Goal: Task Accomplishment & Management: Manage account settings

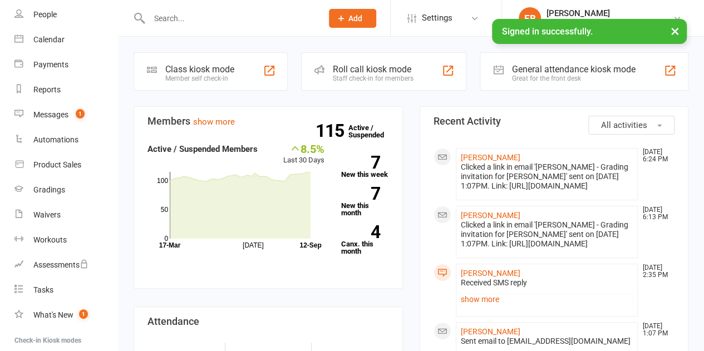
scroll to position [83, 0]
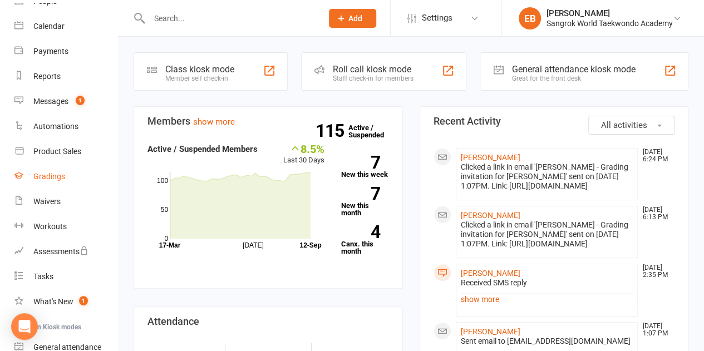
click at [51, 183] on link "Gradings" at bounding box center [65, 176] width 103 height 25
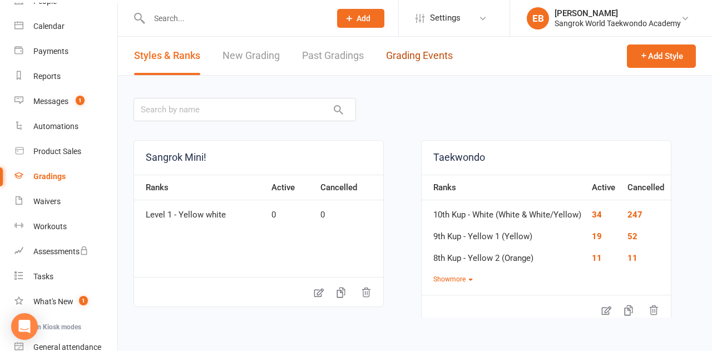
click at [410, 57] on link "Grading Events" at bounding box center [419, 56] width 67 height 38
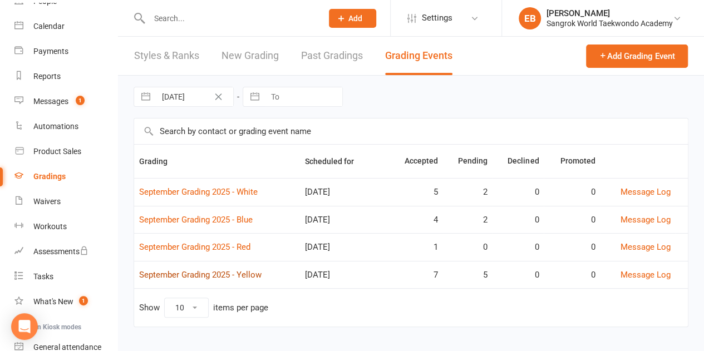
click at [207, 270] on link "September Grading 2025 - Yellow" at bounding box center [200, 275] width 122 height 10
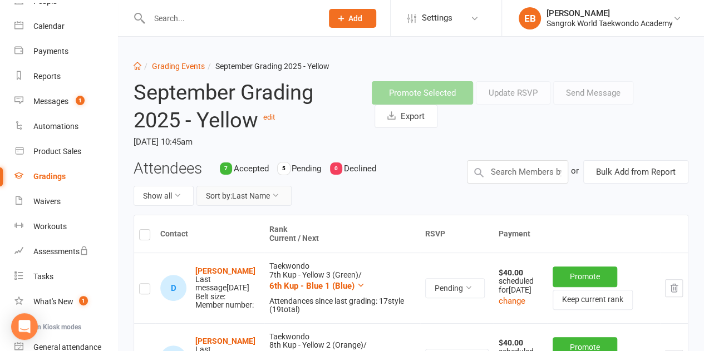
click at [274, 196] on icon at bounding box center [276, 195] width 8 height 8
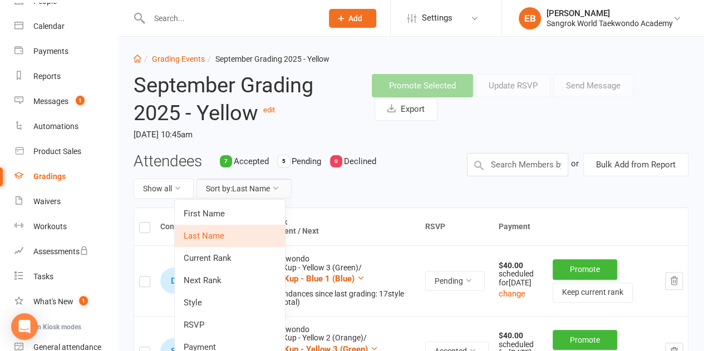
scroll to position [14, 0]
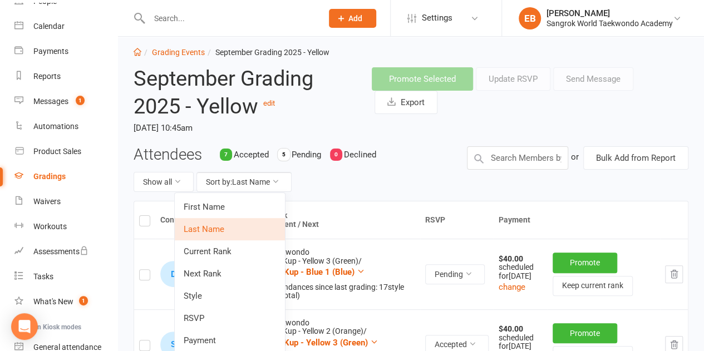
click at [390, 191] on div "Show all Sort by: Last Name" at bounding box center [292, 182] width 317 height 20
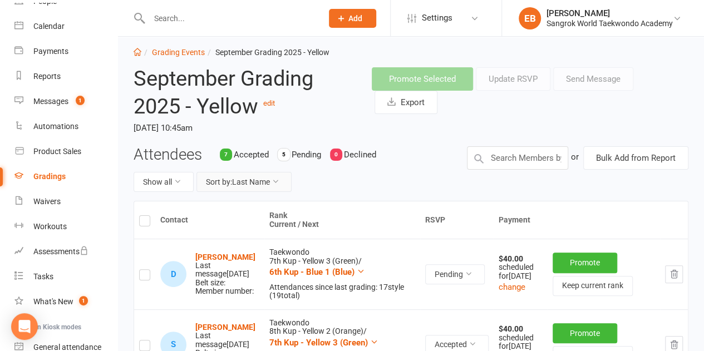
click at [269, 176] on button "Sort by: Last Name" at bounding box center [243, 182] width 95 height 20
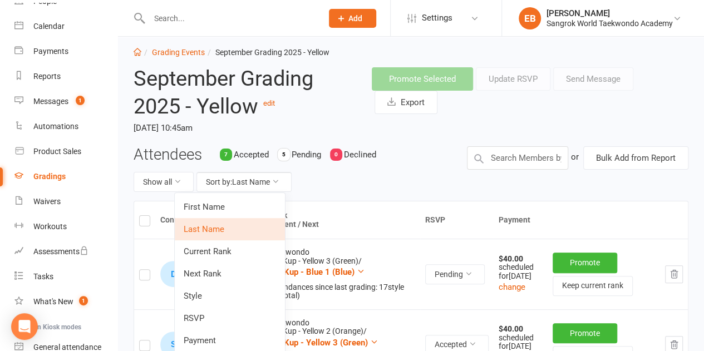
click at [247, 312] on link "RSVP" at bounding box center [230, 318] width 110 height 22
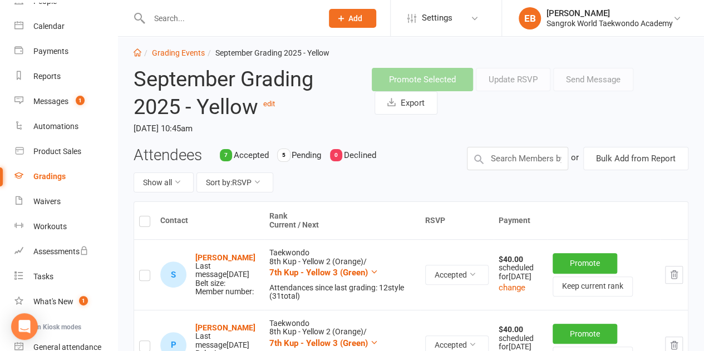
scroll to position [0, 0]
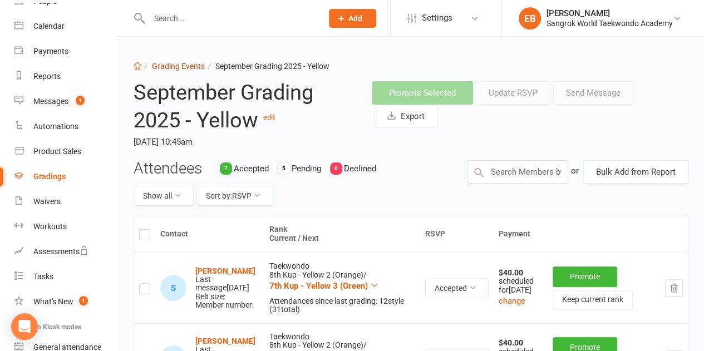
click at [181, 67] on link "Grading Events" at bounding box center [178, 66] width 53 height 9
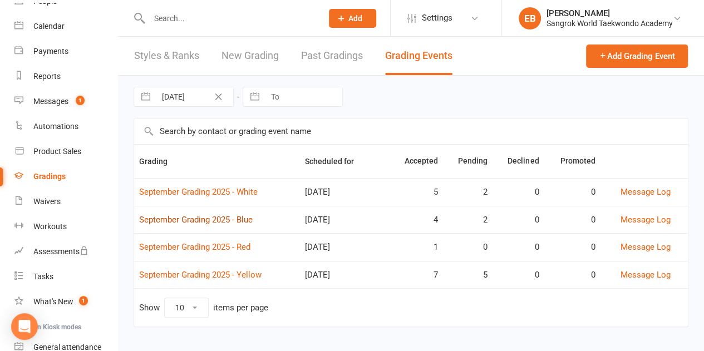
click at [189, 218] on link "September Grading 2025 - Blue" at bounding box center [196, 220] width 114 height 10
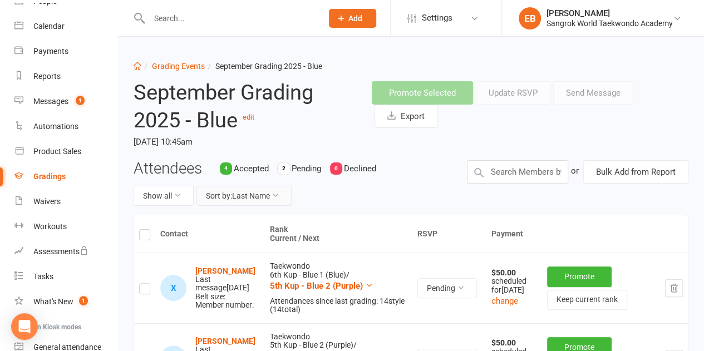
click at [285, 197] on button "Sort by: Last Name" at bounding box center [243, 196] width 95 height 20
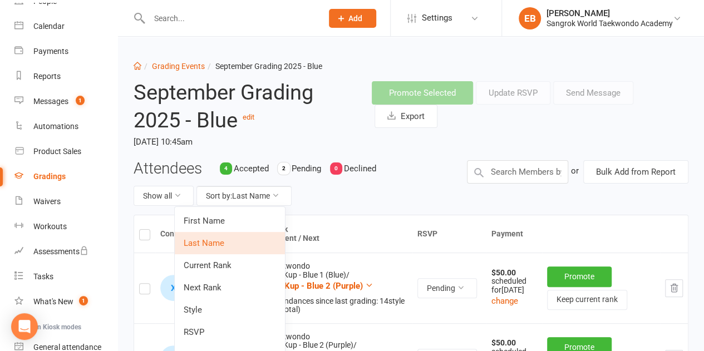
click at [243, 327] on link "RSVP" at bounding box center [230, 332] width 110 height 22
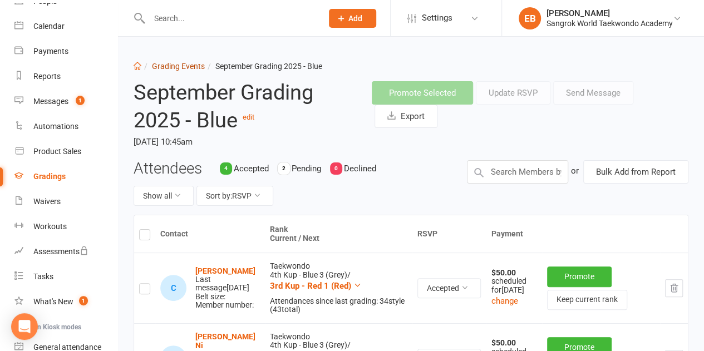
click at [188, 65] on link "Grading Events" at bounding box center [178, 66] width 53 height 9
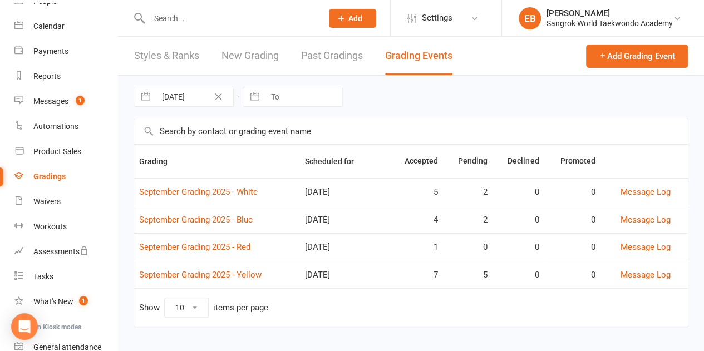
click at [223, 185] on td "September Grading 2025 - White" at bounding box center [217, 192] width 166 height 28
click at [225, 192] on link "September Grading 2025 - White" at bounding box center [198, 192] width 119 height 10
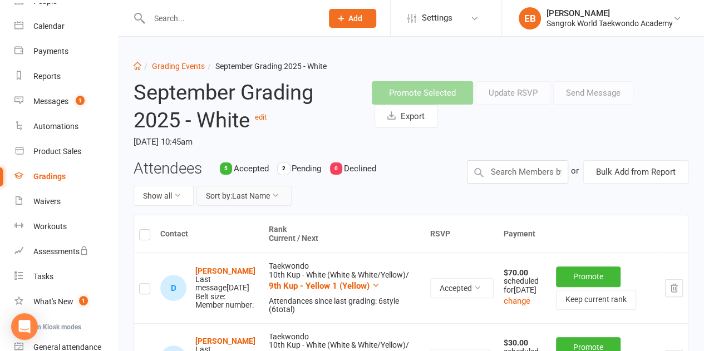
click at [268, 196] on button "Sort by: Last Name" at bounding box center [243, 196] width 95 height 20
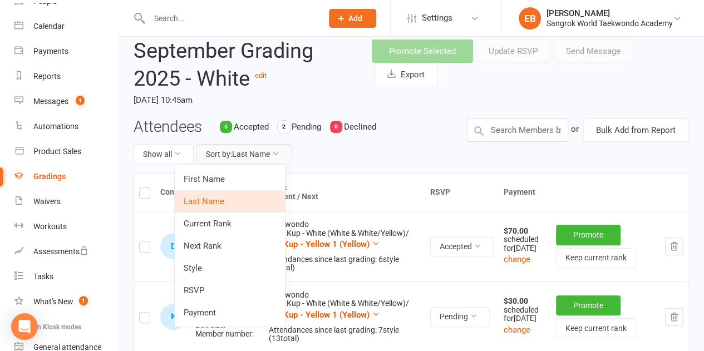
scroll to position [56, 0]
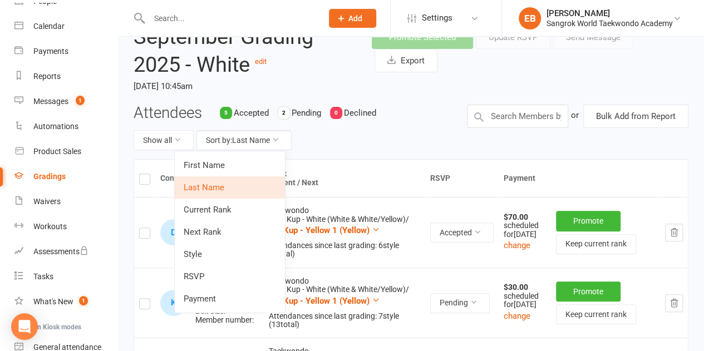
click at [250, 278] on link "RSVP" at bounding box center [230, 276] width 110 height 22
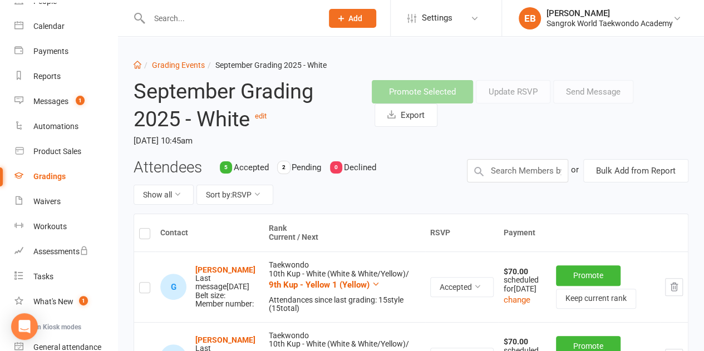
scroll to position [0, 0]
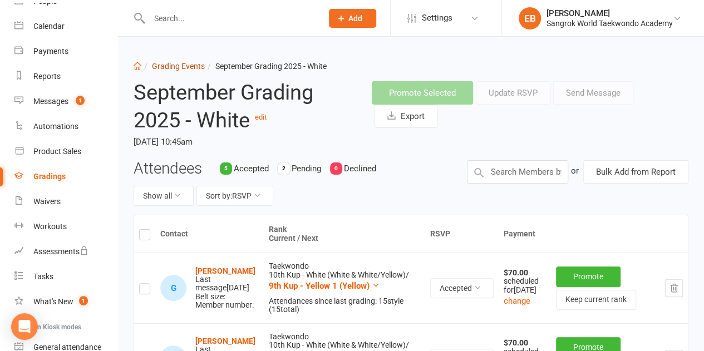
click at [177, 70] on link "Grading Events" at bounding box center [178, 66] width 53 height 9
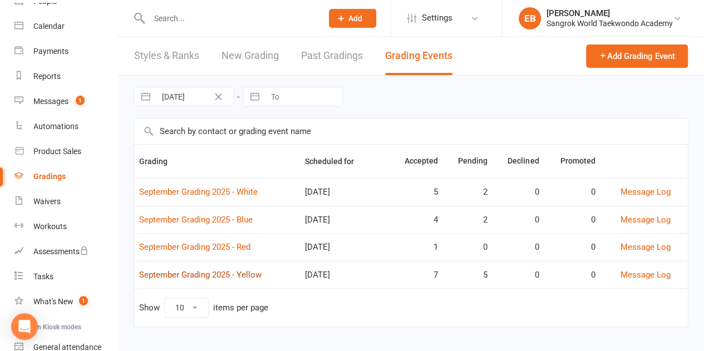
click at [239, 273] on link "September Grading 2025 - Yellow" at bounding box center [200, 275] width 122 height 10
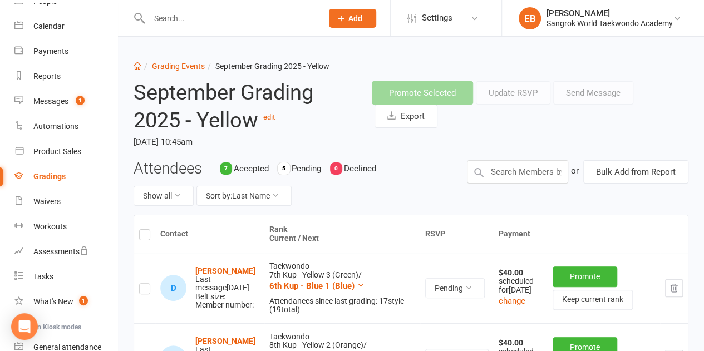
scroll to position [14, 0]
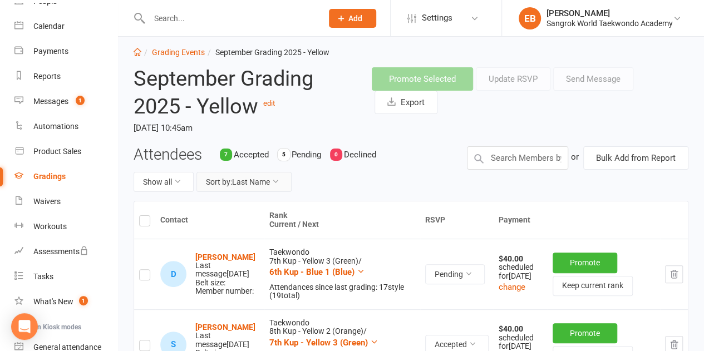
click at [227, 181] on button "Sort by: Last Name" at bounding box center [243, 182] width 95 height 20
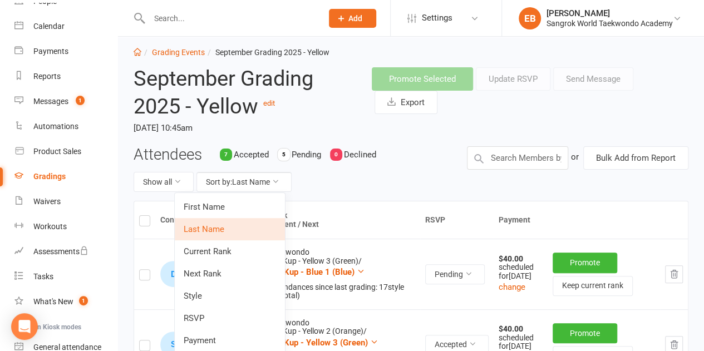
click at [259, 318] on link "RSVP" at bounding box center [230, 318] width 110 height 22
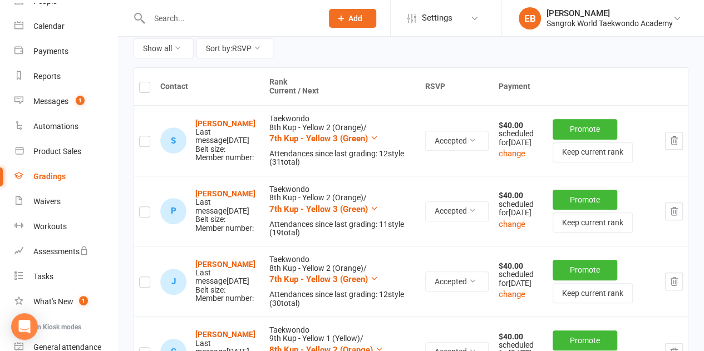
scroll to position [167, 0]
